Goal: Find specific page/section

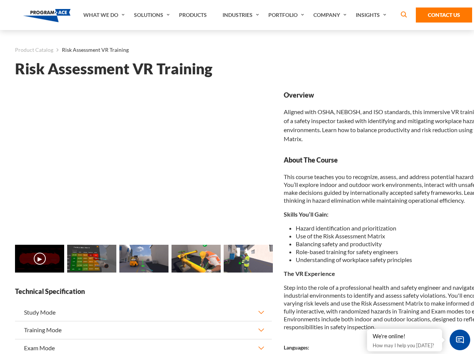
click at [153, 15] on link "Solutions" at bounding box center [152, 15] width 45 height 30
click at [0, 0] on div "AI & Computer Vision Solutions Computer Vision Quality Control AI tools for fas…" at bounding box center [0, 0] width 0 height 0
click at [0, 0] on div "AI & Computer Vision Solutions Virtual Training Solutions Virtual Tour Solution…" at bounding box center [0, 0] width 0 height 0
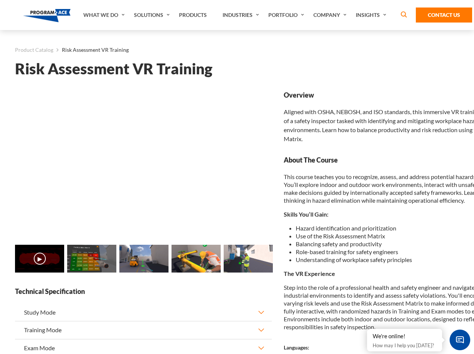
click at [0, 0] on div "AI & Computer Vision Solutions Virtual Training Solutions Virtual Tour Solution…" at bounding box center [0, 0] width 0 height 0
click at [0, 0] on div "AI & Computer Vision Solutions Computer Vision Quality Control AI tools for fas…" at bounding box center [0, 0] width 0 height 0
